Goal: Use online tool/utility: Utilize a website feature to perform a specific function

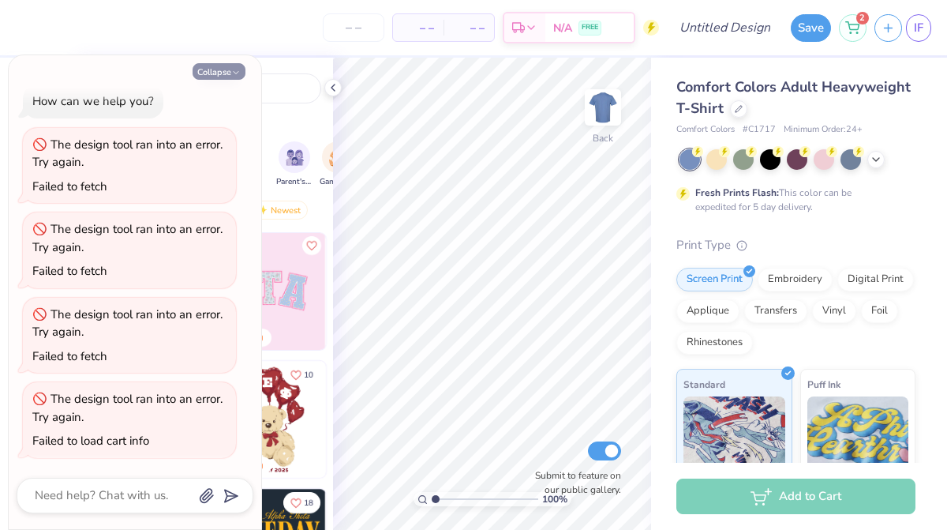
click at [224, 70] on button "Collapse" at bounding box center [219, 71] width 53 height 17
type textarea "x"
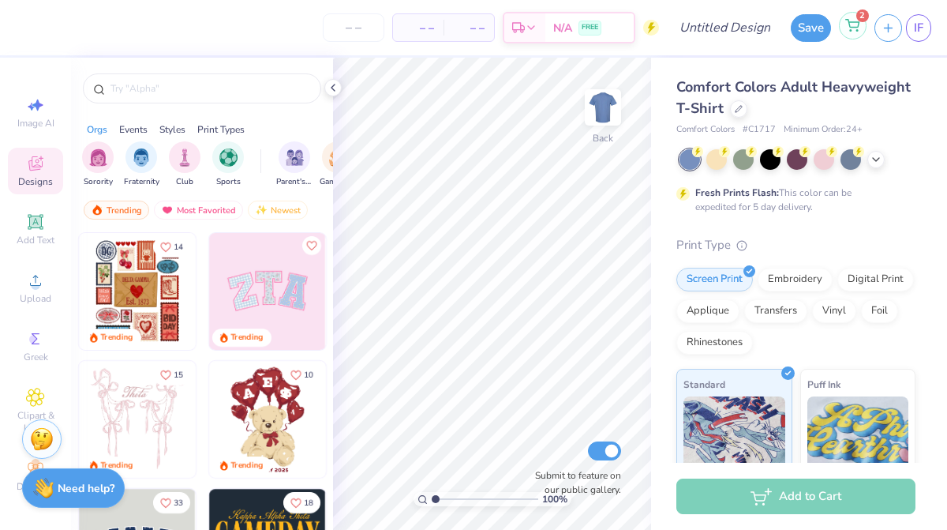
click at [851, 27] on icon at bounding box center [852, 24] width 13 height 8
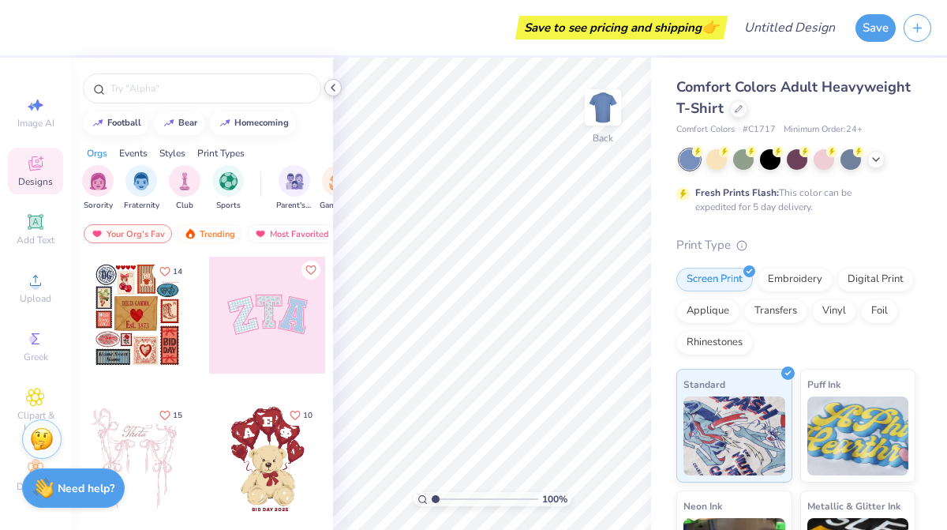
click at [332, 90] on icon at bounding box center [333, 87] width 13 height 13
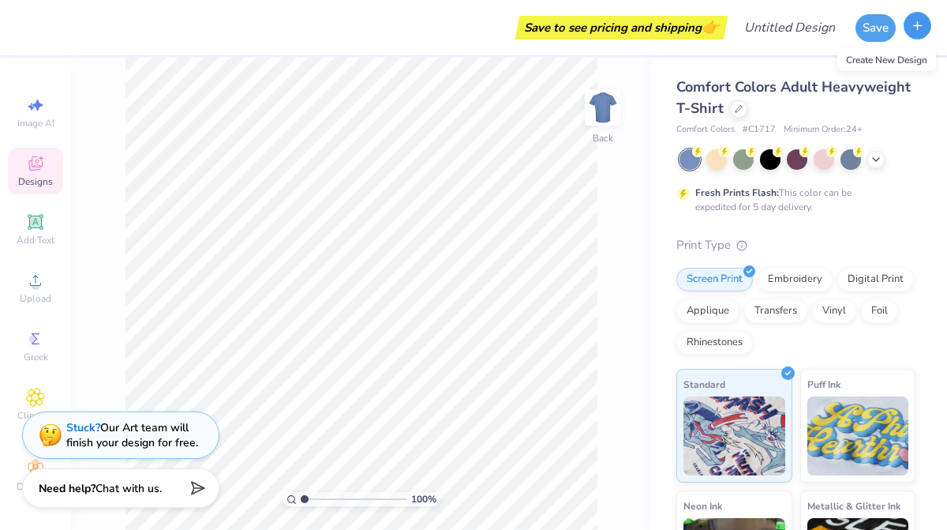
click at [913, 25] on icon "button" at bounding box center [917, 25] width 13 height 13
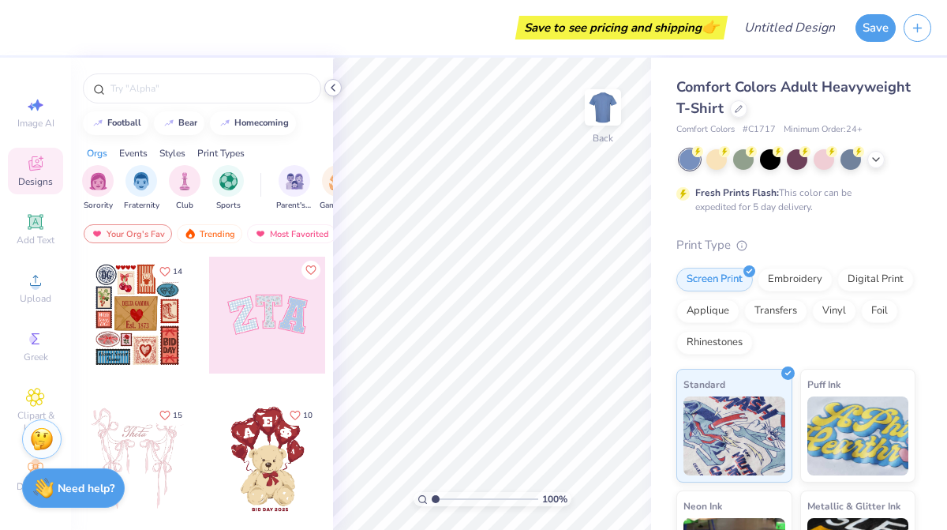
click at [331, 83] on icon at bounding box center [333, 87] width 13 height 13
